Goal: Task Accomplishment & Management: Complete application form

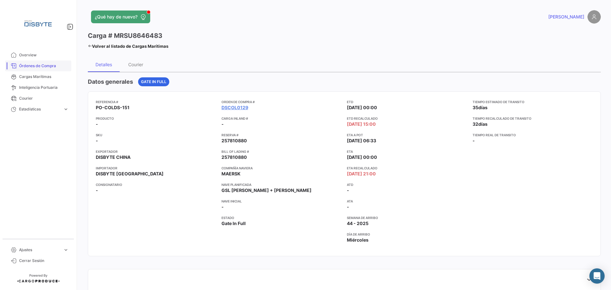
click at [50, 65] on span "Órdenes de Compra" at bounding box center [44, 66] width 50 height 6
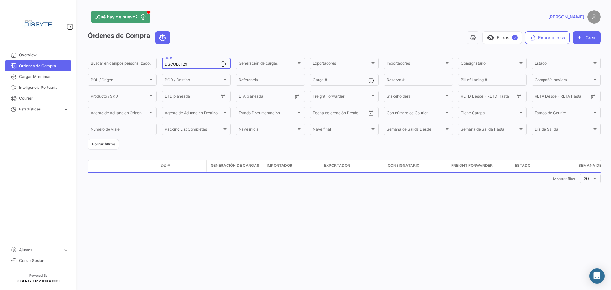
click at [187, 62] on input "DSCOL0129" at bounding box center [192, 64] width 55 height 4
paste input "31"
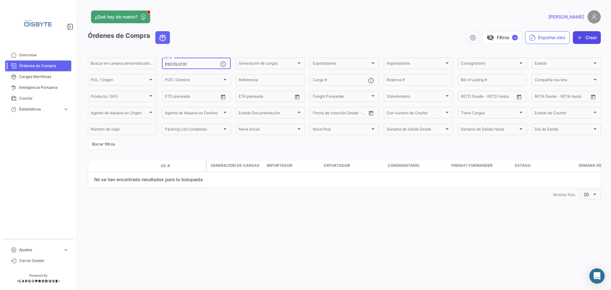
type input "DSCOL0131"
click at [581, 40] on button "Crear" at bounding box center [587, 37] width 28 height 13
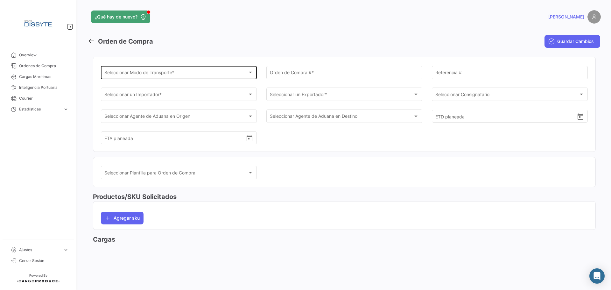
click at [159, 72] on span "Seleccionar Modo de Transporte *" at bounding box center [176, 73] width 144 height 5
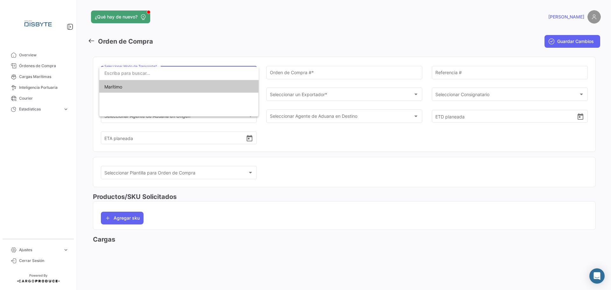
click at [162, 87] on span "Marítimo" at bounding box center [148, 86] width 89 height 13
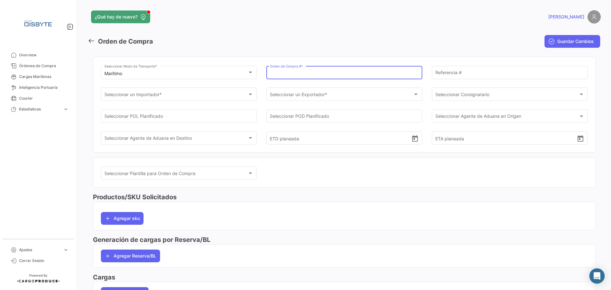
paste input "DSCOL0131"
type input "DSCOL0131"
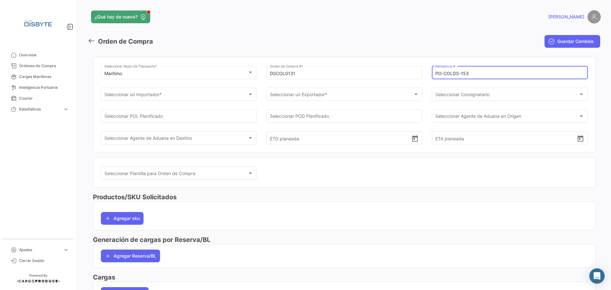
type input "PO-COLDS-153"
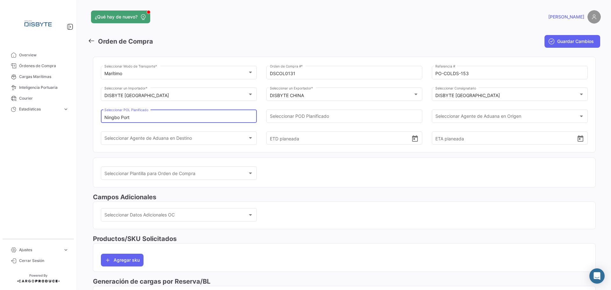
type input "Ningbo Port"
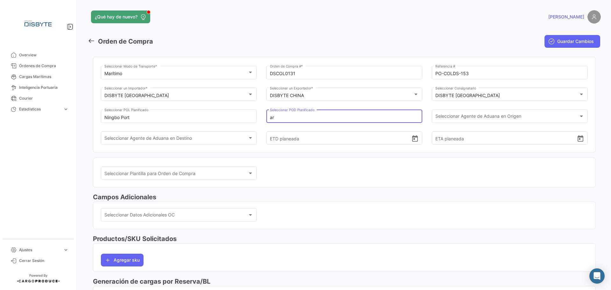
type input "a"
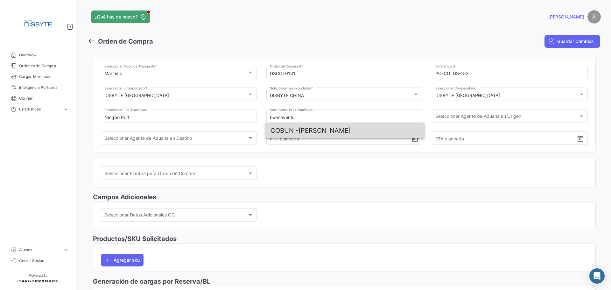
click at [355, 138] on span "[PERSON_NAME]" at bounding box center [345, 130] width 149 height 15
type input "[PERSON_NAME]"
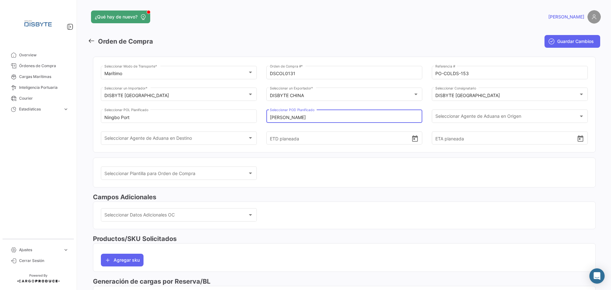
click at [341, 118] on input "[PERSON_NAME]" at bounding box center [344, 117] width 149 height 5
click at [321, 131] on span "[PERSON_NAME]" at bounding box center [345, 130] width 149 height 15
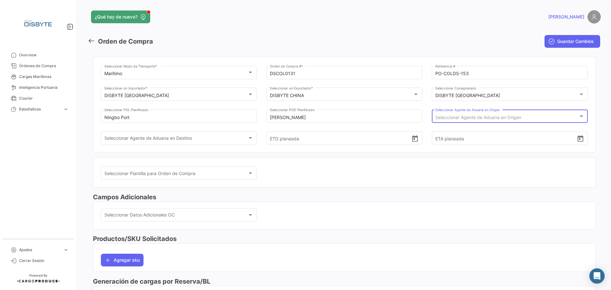
click at [472, 120] on span "Seleccionar Agente de Aduana en Origen" at bounding box center [479, 117] width 86 height 5
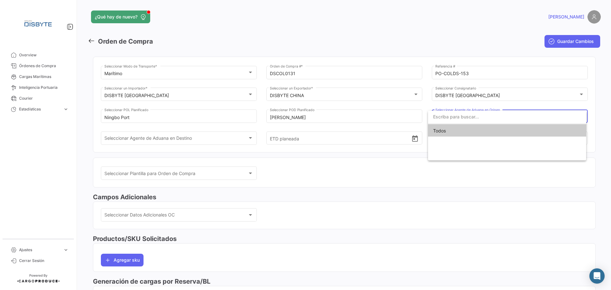
click at [165, 139] on div at bounding box center [305, 145] width 611 height 290
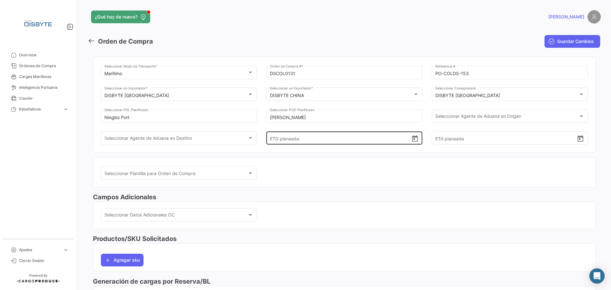
drag, startPoint x: 313, startPoint y: 131, endPoint x: 307, endPoint y: 142, distance: 12.4
click at [310, 139] on input "ETD planeada" at bounding box center [341, 138] width 142 height 22
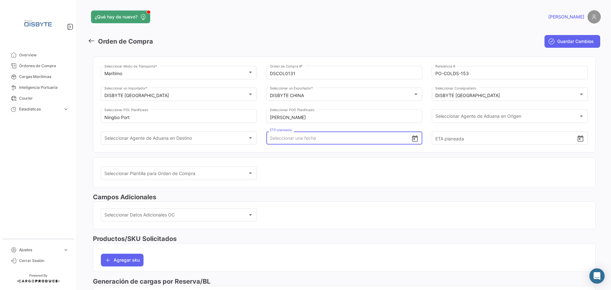
click at [307, 143] on input "ETD planeada" at bounding box center [341, 138] width 142 height 22
type input "[DATE] 00:00"
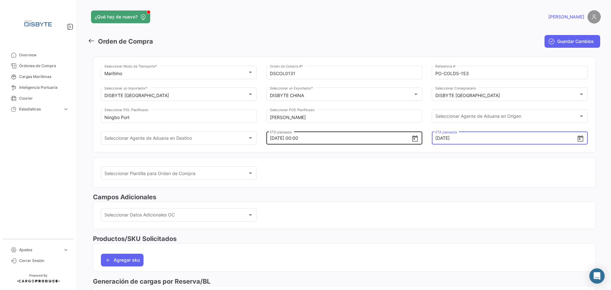
type input "[DATE] 00:00"
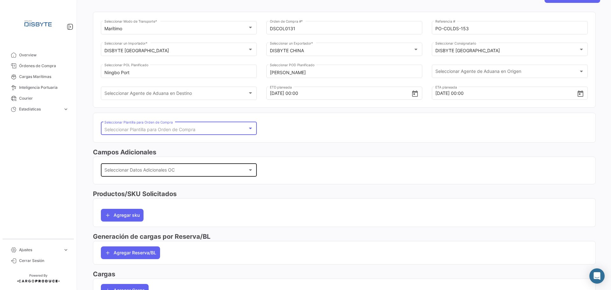
scroll to position [88, 0]
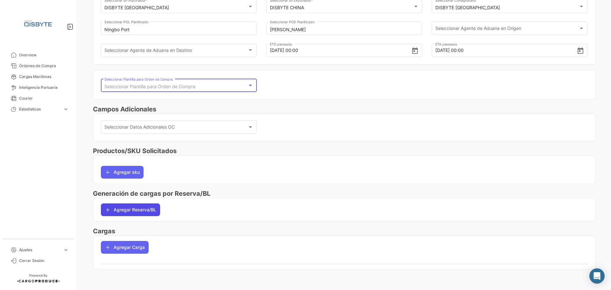
click at [149, 211] on button "Agregar Reserva/BL" at bounding box center [130, 209] width 59 height 13
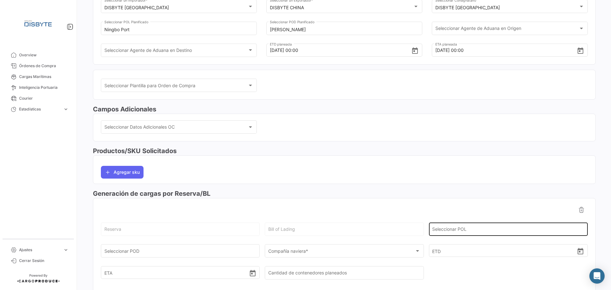
click at [447, 228] on input "Seleccionar POL" at bounding box center [508, 230] width 152 height 5
type input "Ningbo Port"
type input "[PERSON_NAME]"
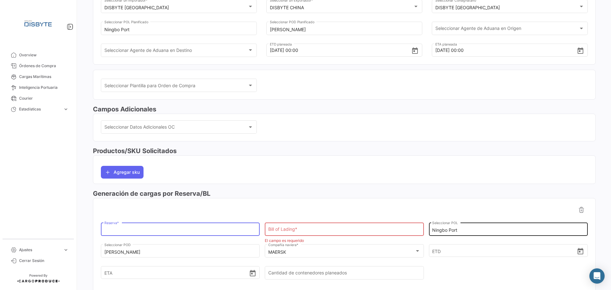
paste input "259139024"
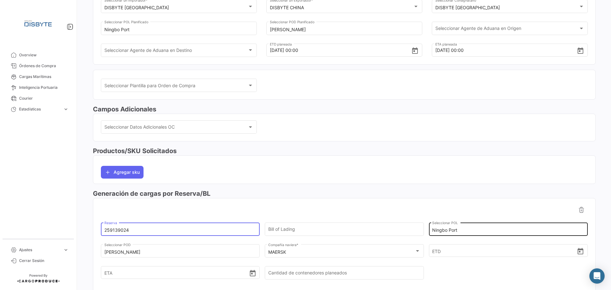
type input "259139024"
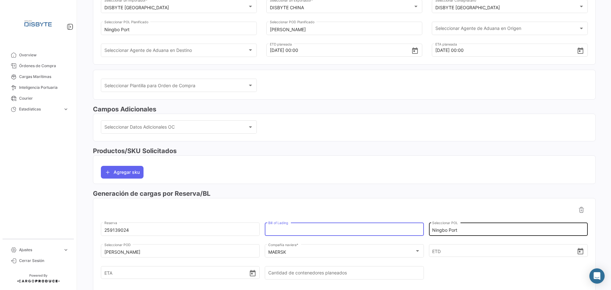
paste input "259139024"
type input "259139024"
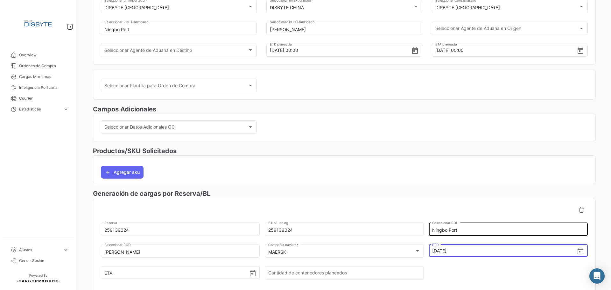
type input "[DATE] 00:00"
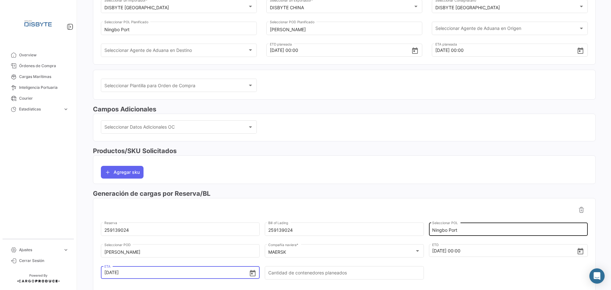
type input "[DATE] 00:00"
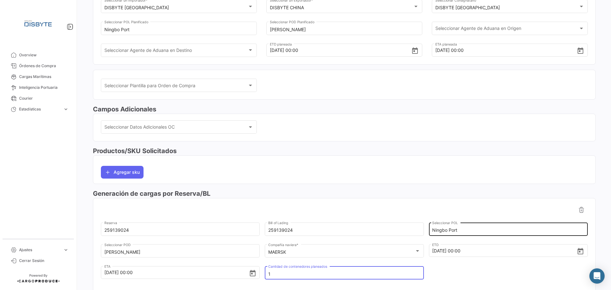
type input "1"
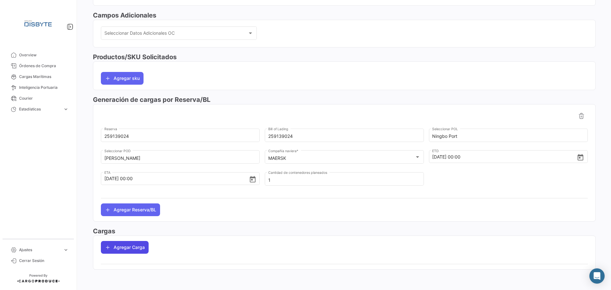
click at [135, 246] on button "Agregar Carga" at bounding box center [125, 247] width 48 height 13
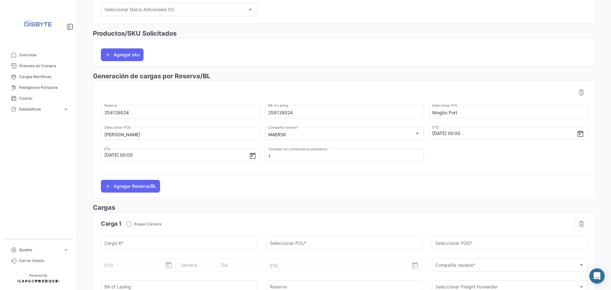
scroll to position [245, 0]
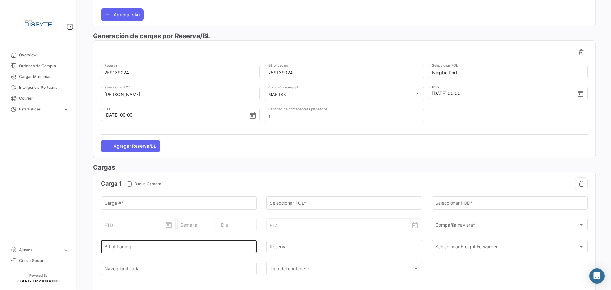
drag, startPoint x: 188, startPoint y: 249, endPoint x: 205, endPoint y: 245, distance: 17.9
click at [188, 249] on input "Bill of Lading" at bounding box center [178, 247] width 149 height 5
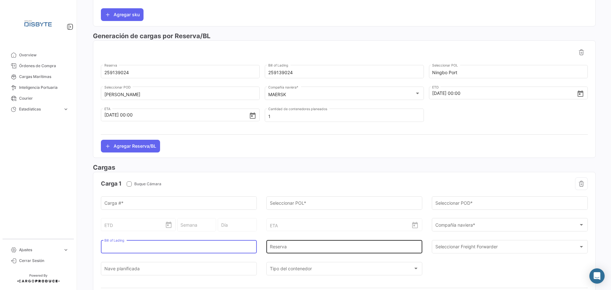
paste input "259139024"
type input "259139024"
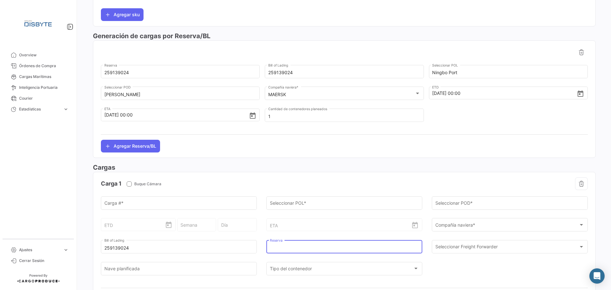
drag, startPoint x: 273, startPoint y: 246, endPoint x: 271, endPoint y: 239, distance: 7.7
click at [274, 246] on input "Reserva" at bounding box center [344, 247] width 149 height 5
paste input "259139024"
type input "259139024"
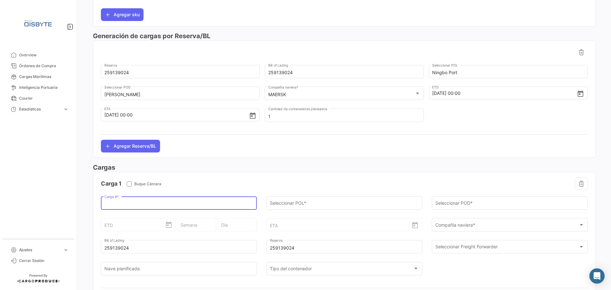
click at [181, 204] on input "Carga # *" at bounding box center [178, 204] width 149 height 5
paste input "UETU8441149"
type input "UETU8441149"
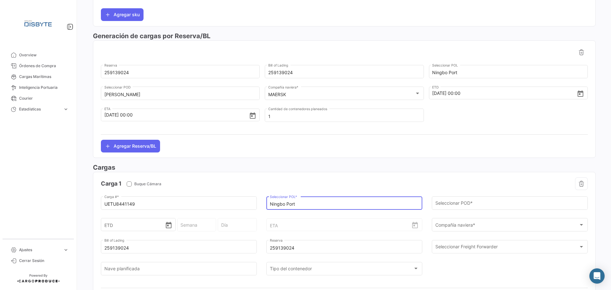
type input "Ningbo Port"
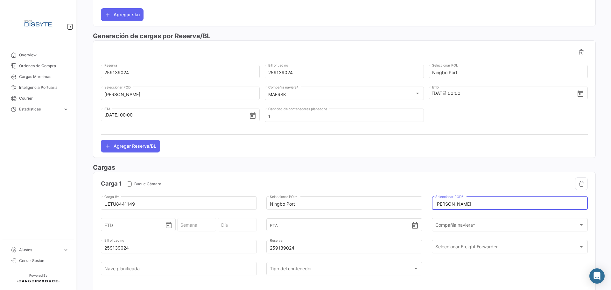
type input "[PERSON_NAME]"
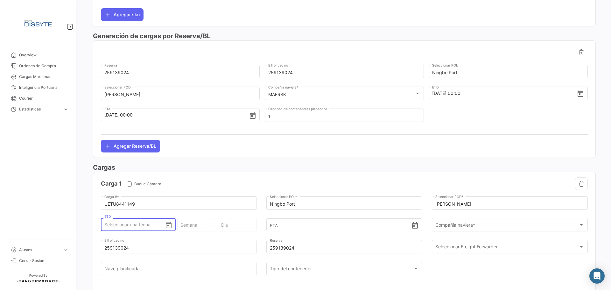
type input "3"
type input "36 - 2025"
type input "Miércoles"
type input "30"
type input "40 - 2025"
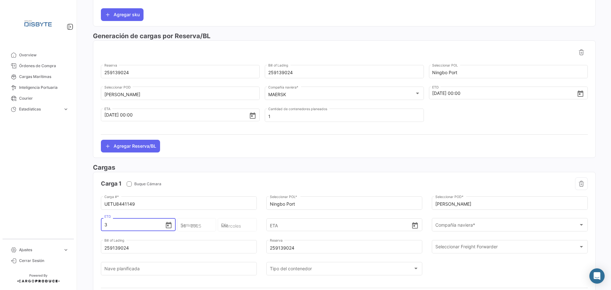
type input "Martes"
type input "30/0"
type input "30/09"
type input "40 - 2025"
type input "Martes"
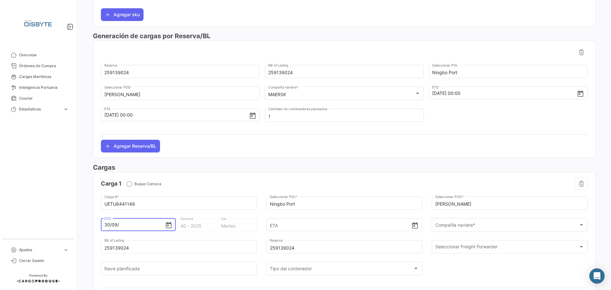
type input "30/09/2"
type input "40 - 2"
type input "Lunes"
type input "[DATE]"
type input "40 - 2020"
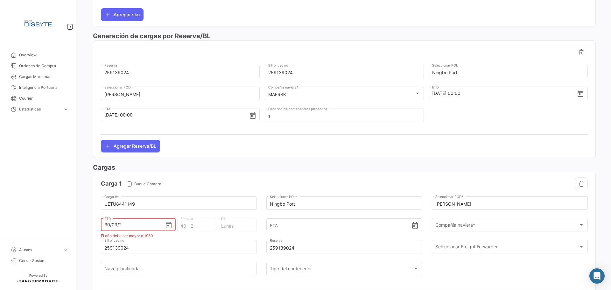
type input "Miércoles"
type input "30/09/202"
type input "39 - 202"
type input "Jueves"
type input "[DATE]"
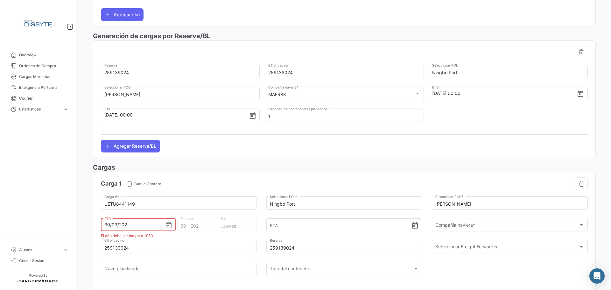
type input "40 - 2025"
type input "Martes"
type input "[DATE] 00:00"
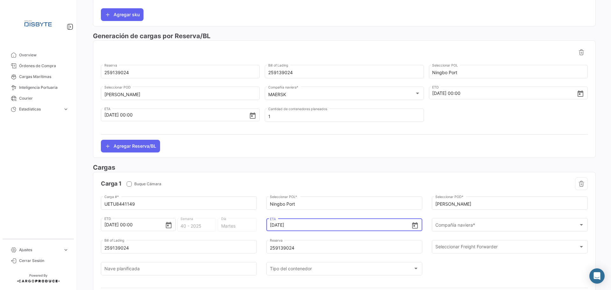
type input "[DATE] 00:00"
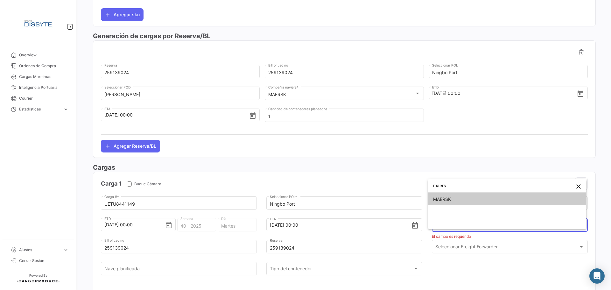
type input "maers"
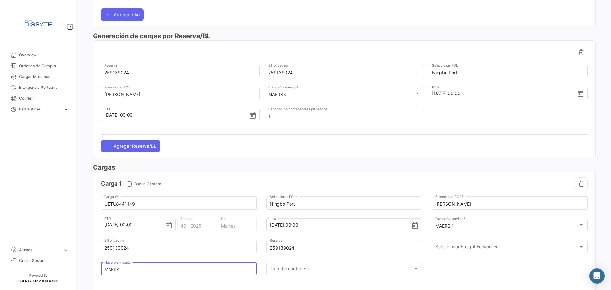
type input "MAERSK"
type input "[PERSON_NAME]"
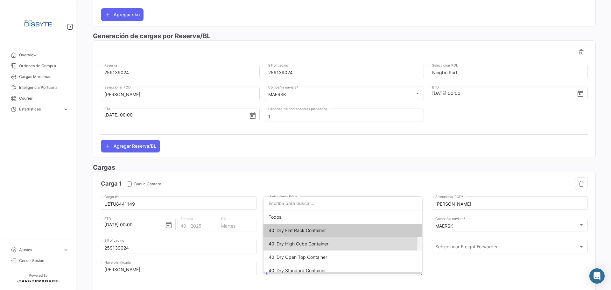
click at [328, 242] on span "40' Dry High Cube Container" at bounding box center [299, 243] width 60 height 5
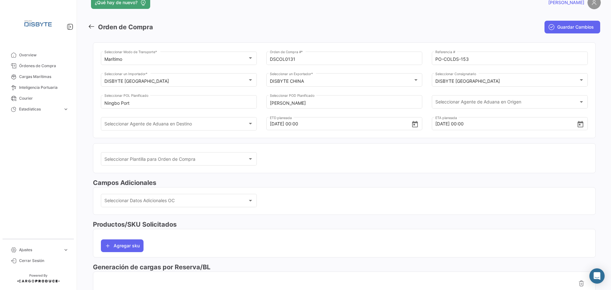
scroll to position [0, 0]
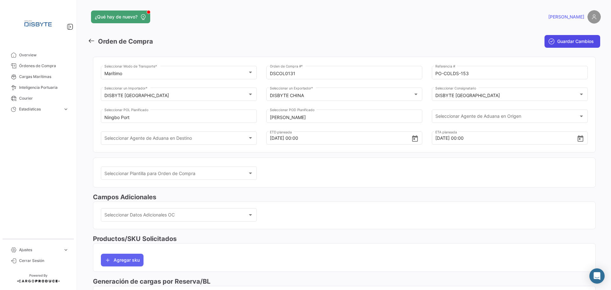
click at [572, 41] on span "Guardar Cambios" at bounding box center [575, 41] width 37 height 6
